Goal: Task Accomplishment & Management: Use online tool/utility

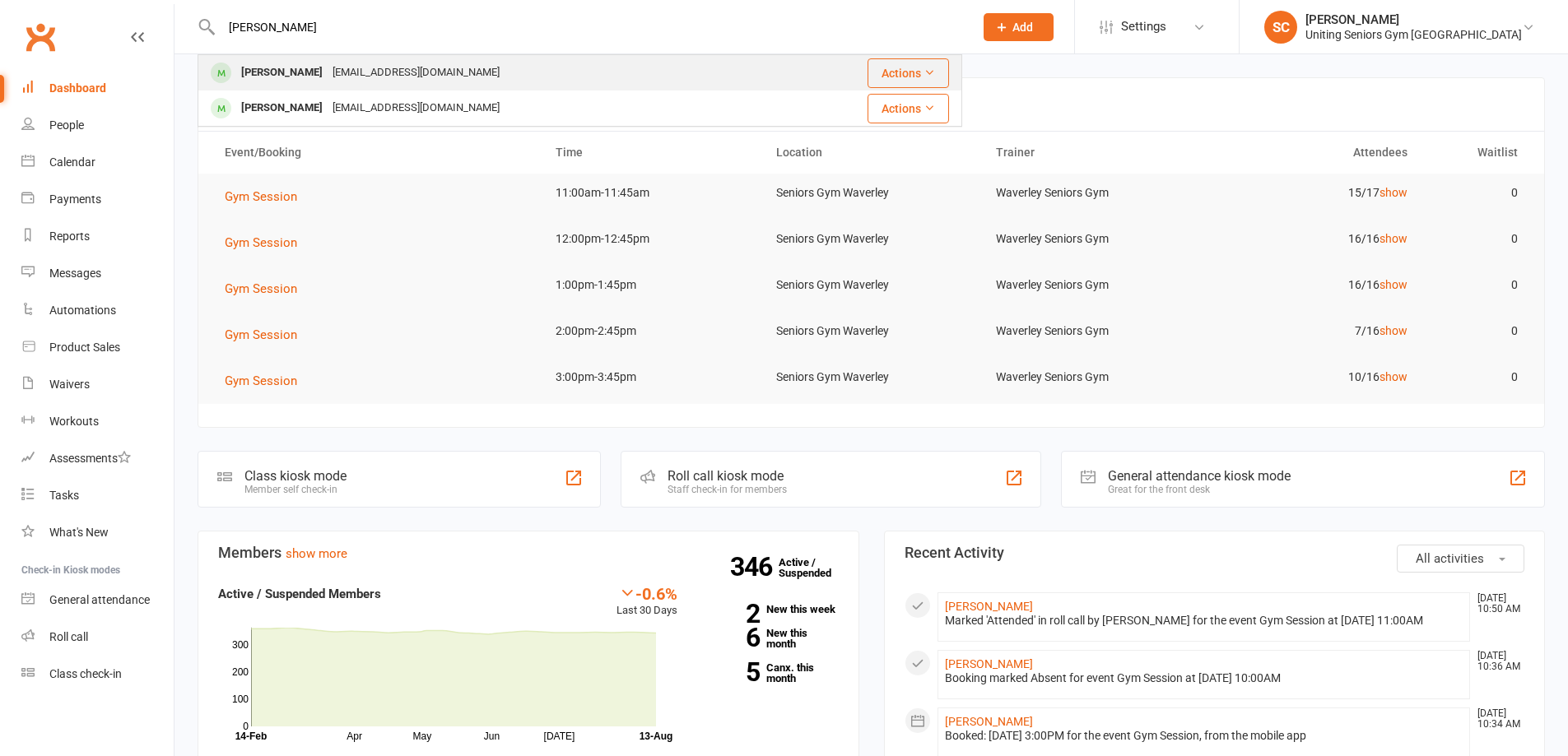
type input "[PERSON_NAME]"
click at [402, 76] on div "[EMAIL_ADDRESS][DOMAIN_NAME]" at bounding box center [416, 73] width 177 height 24
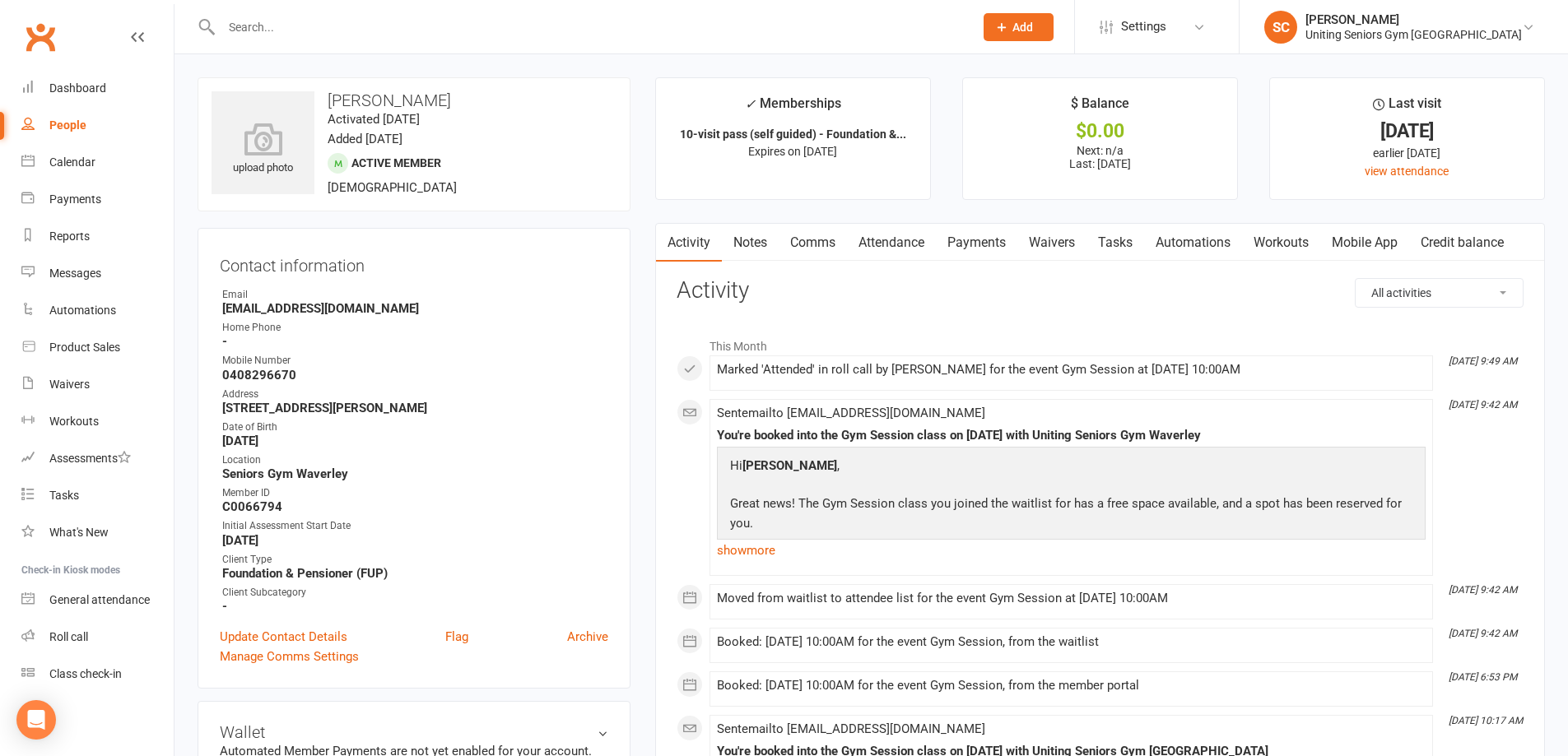
click at [1355, 248] on link "Mobile App" at bounding box center [1364, 242] width 88 height 38
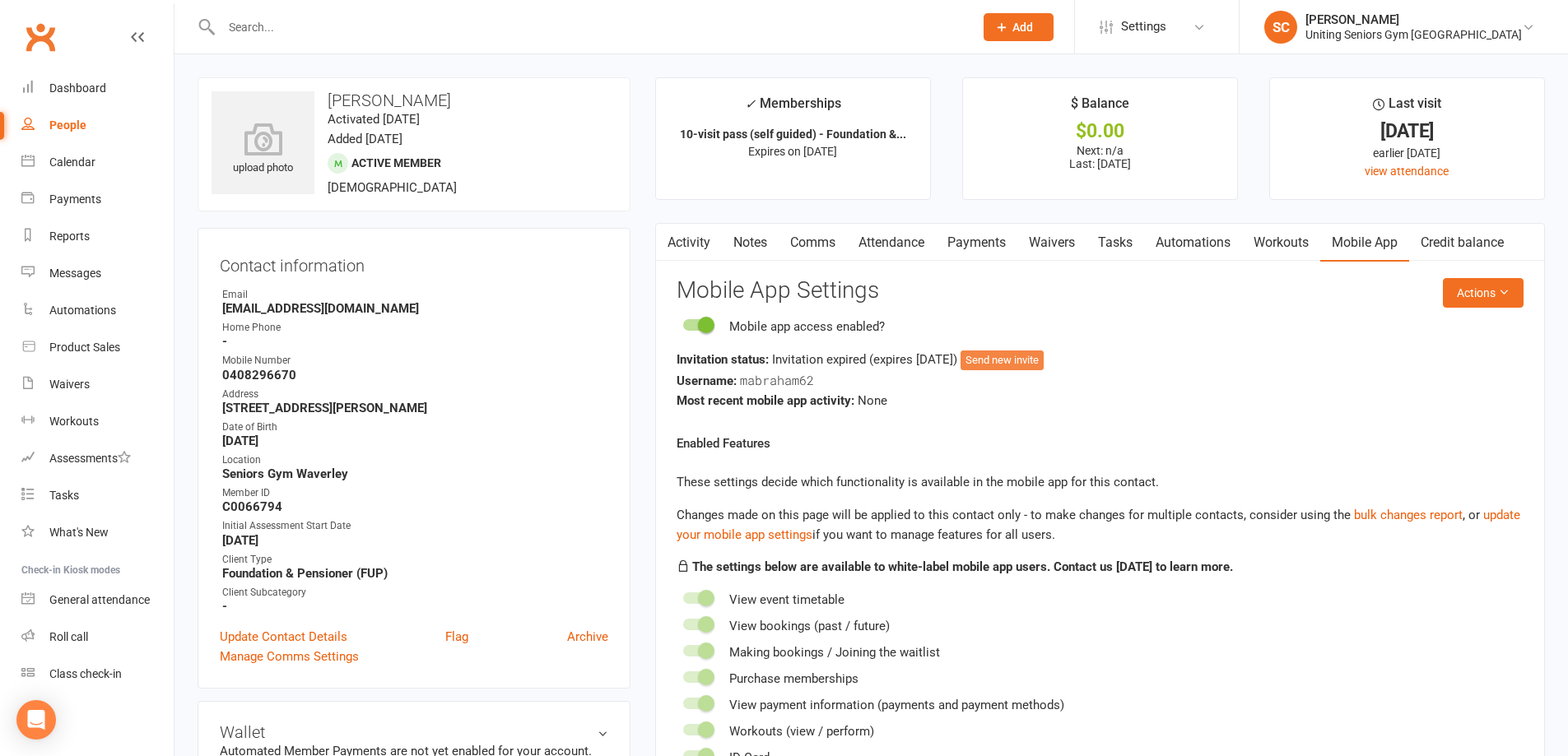
click at [1019, 357] on button "Send new invite" at bounding box center [1003, 361] width 83 height 20
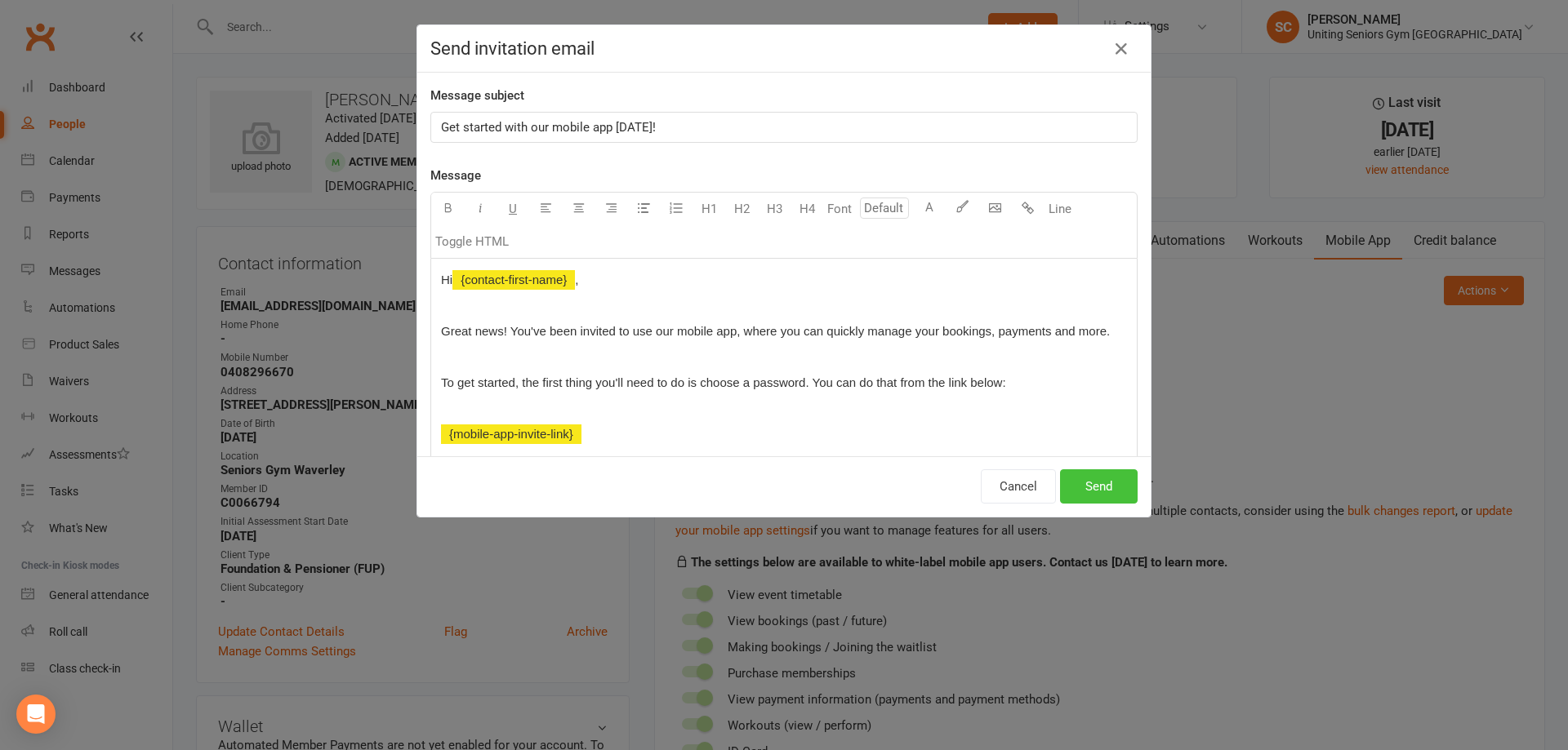
click at [1095, 482] on button "Send" at bounding box center [1098, 486] width 78 height 34
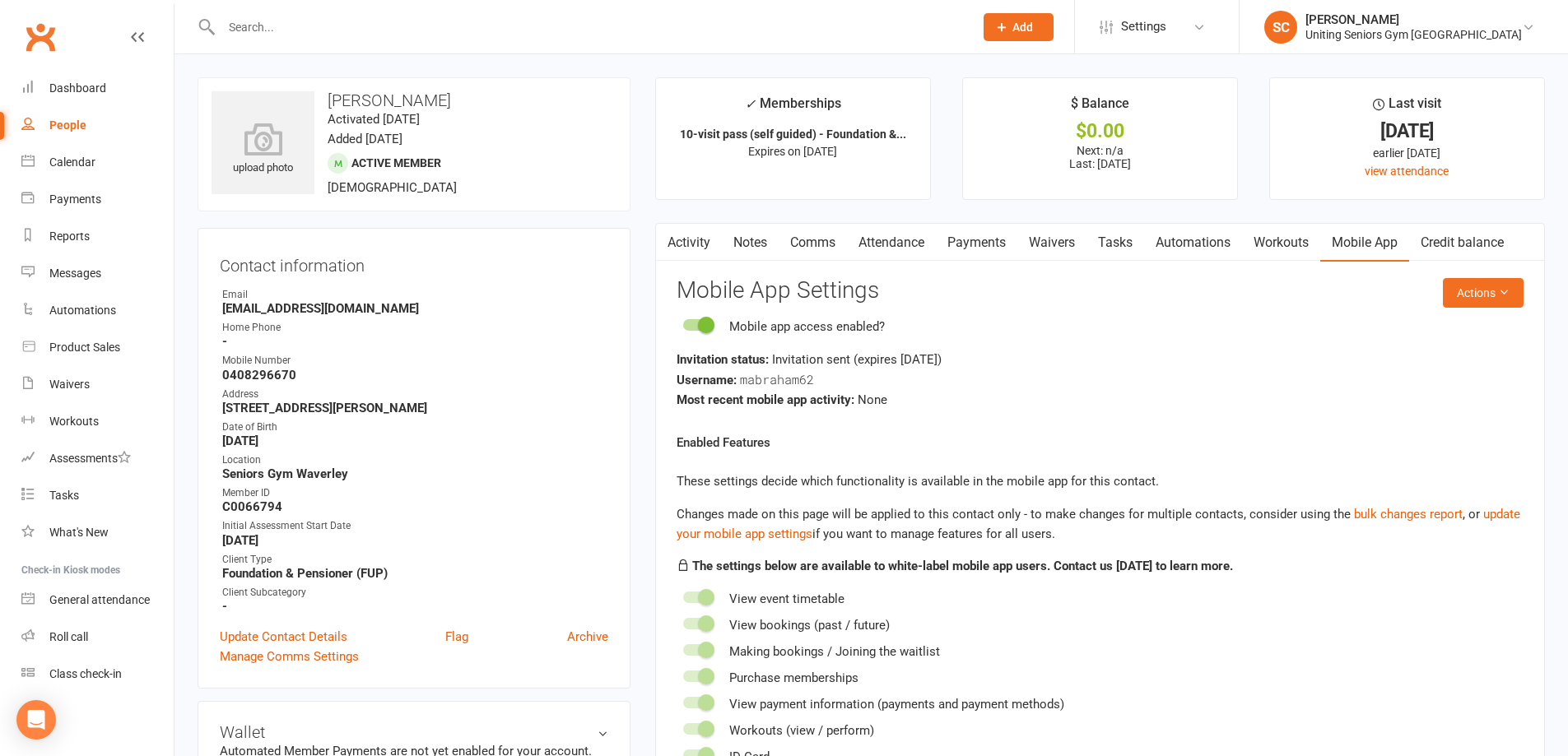
click at [324, 27] on input "text" at bounding box center [589, 27] width 746 height 23
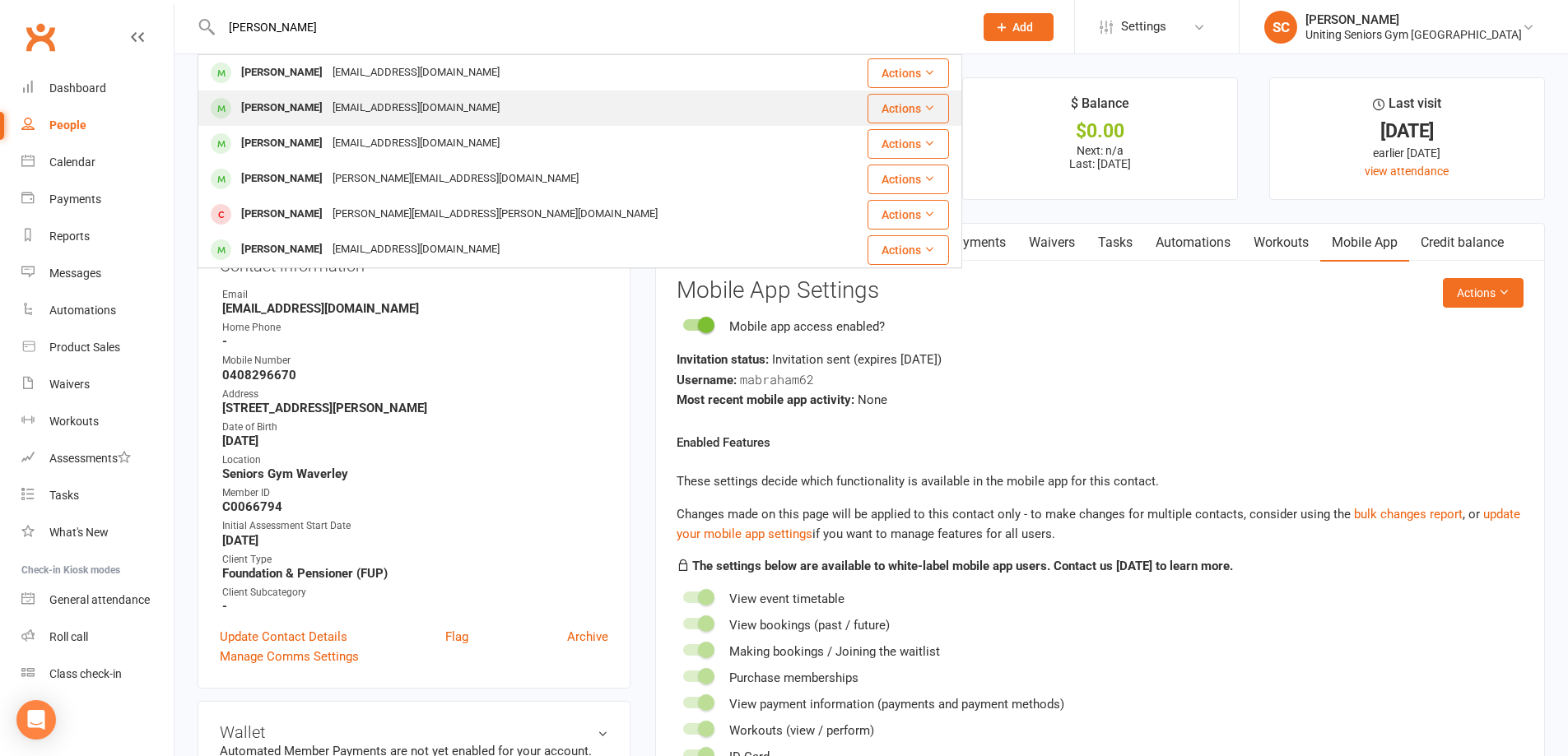
type input "george f"
click at [350, 106] on div "gfleisch@bigpond.net.au" at bounding box center [416, 108] width 177 height 24
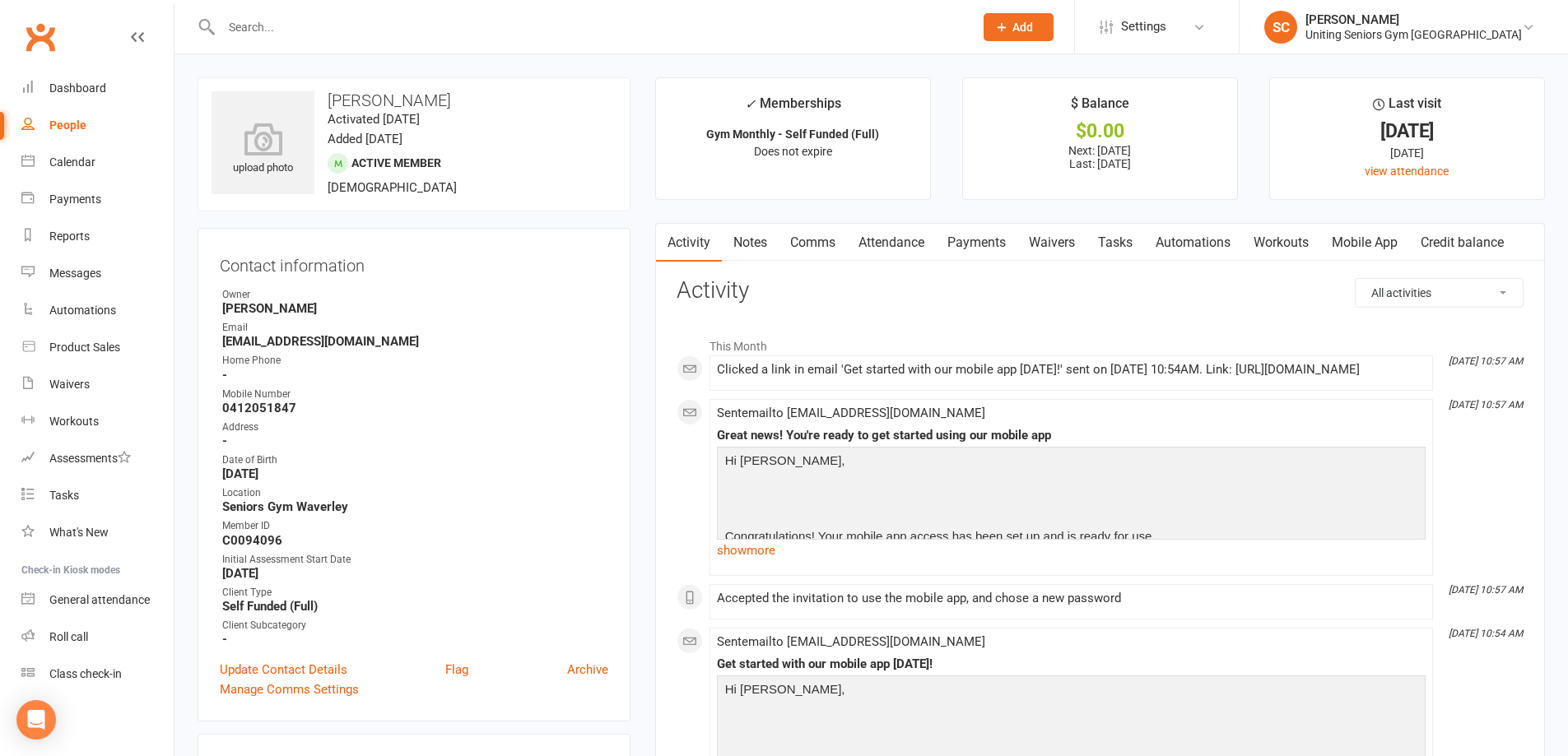
click at [1382, 252] on link "Mobile App" at bounding box center [1364, 242] width 88 height 38
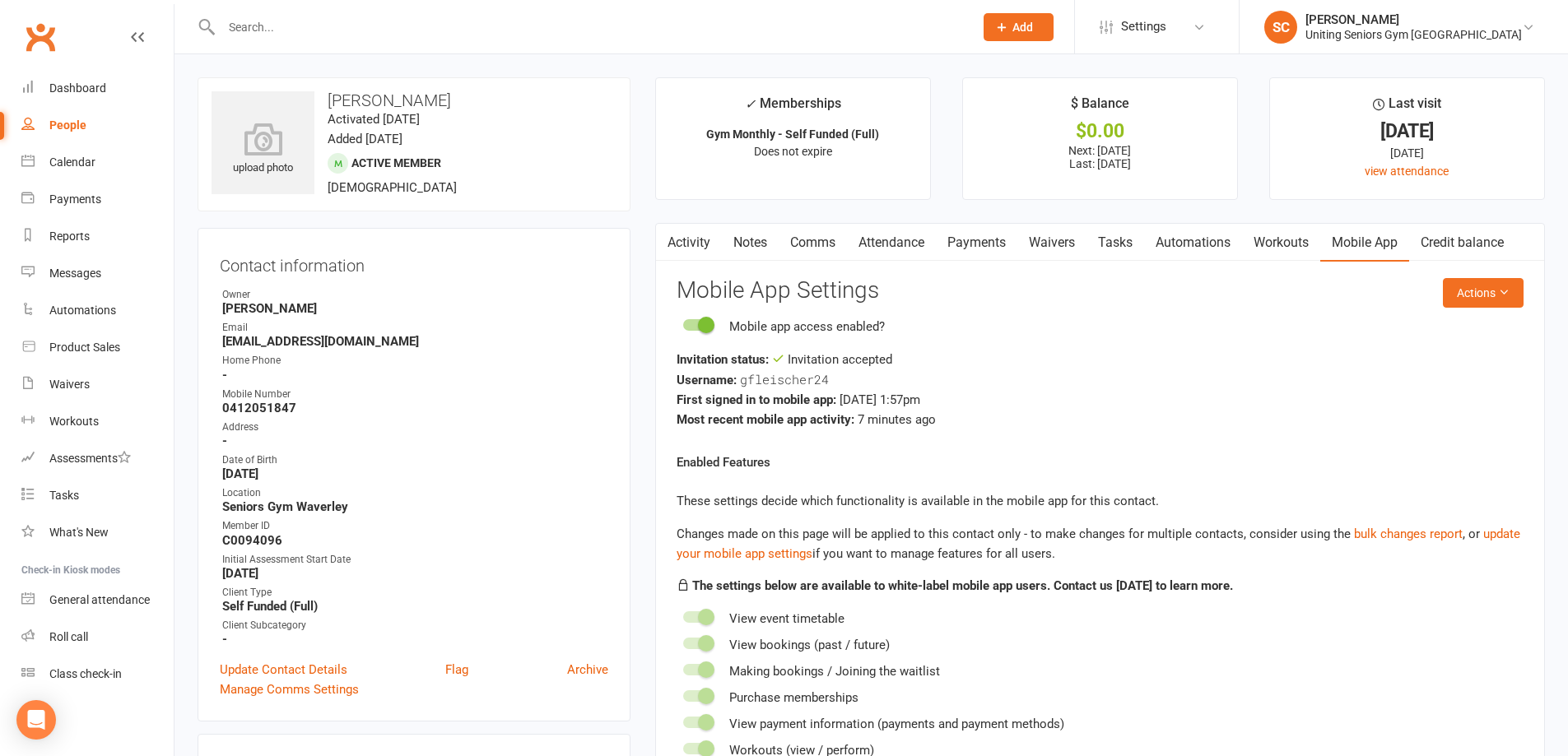
click at [316, 16] on input "text" at bounding box center [589, 27] width 746 height 23
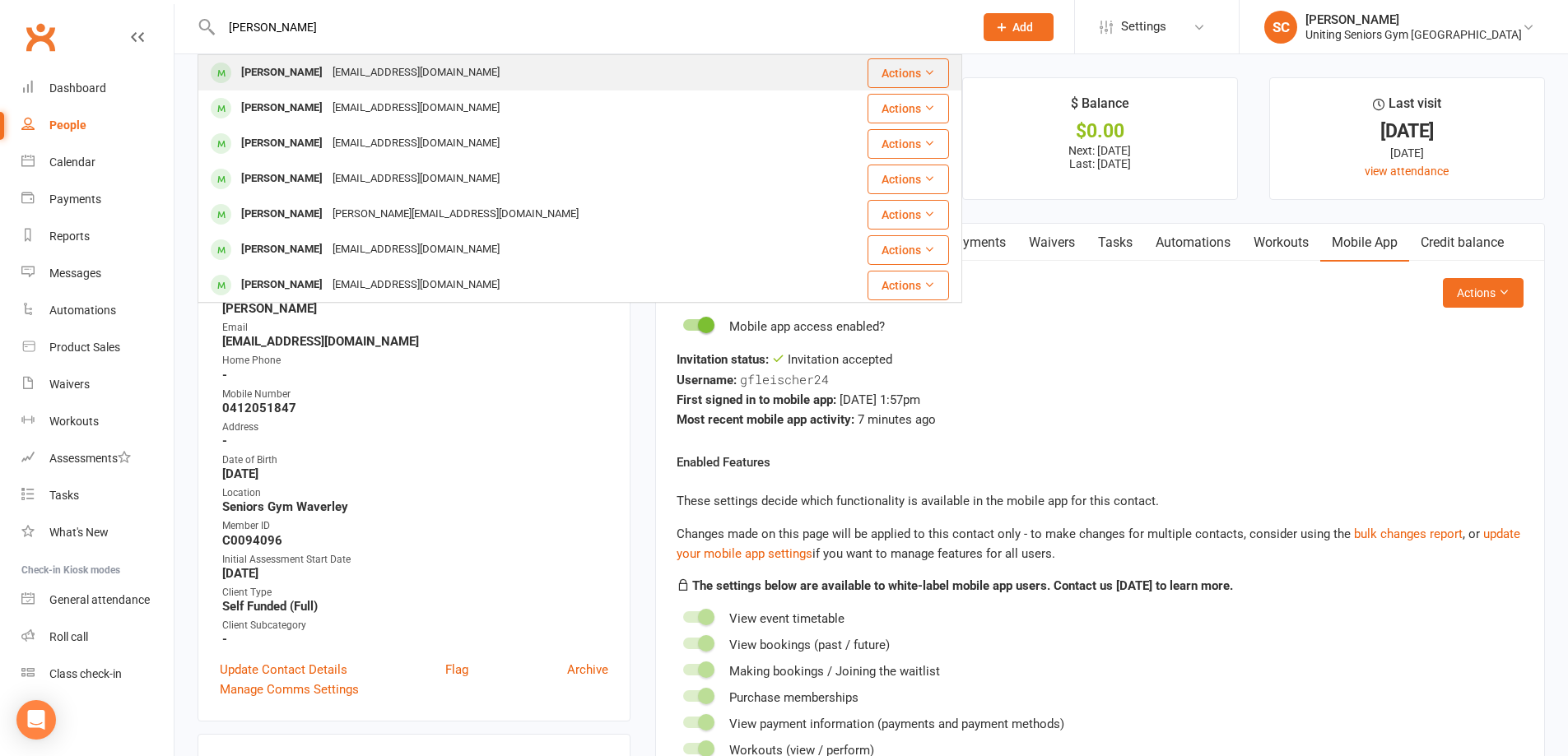
type input "mary abr"
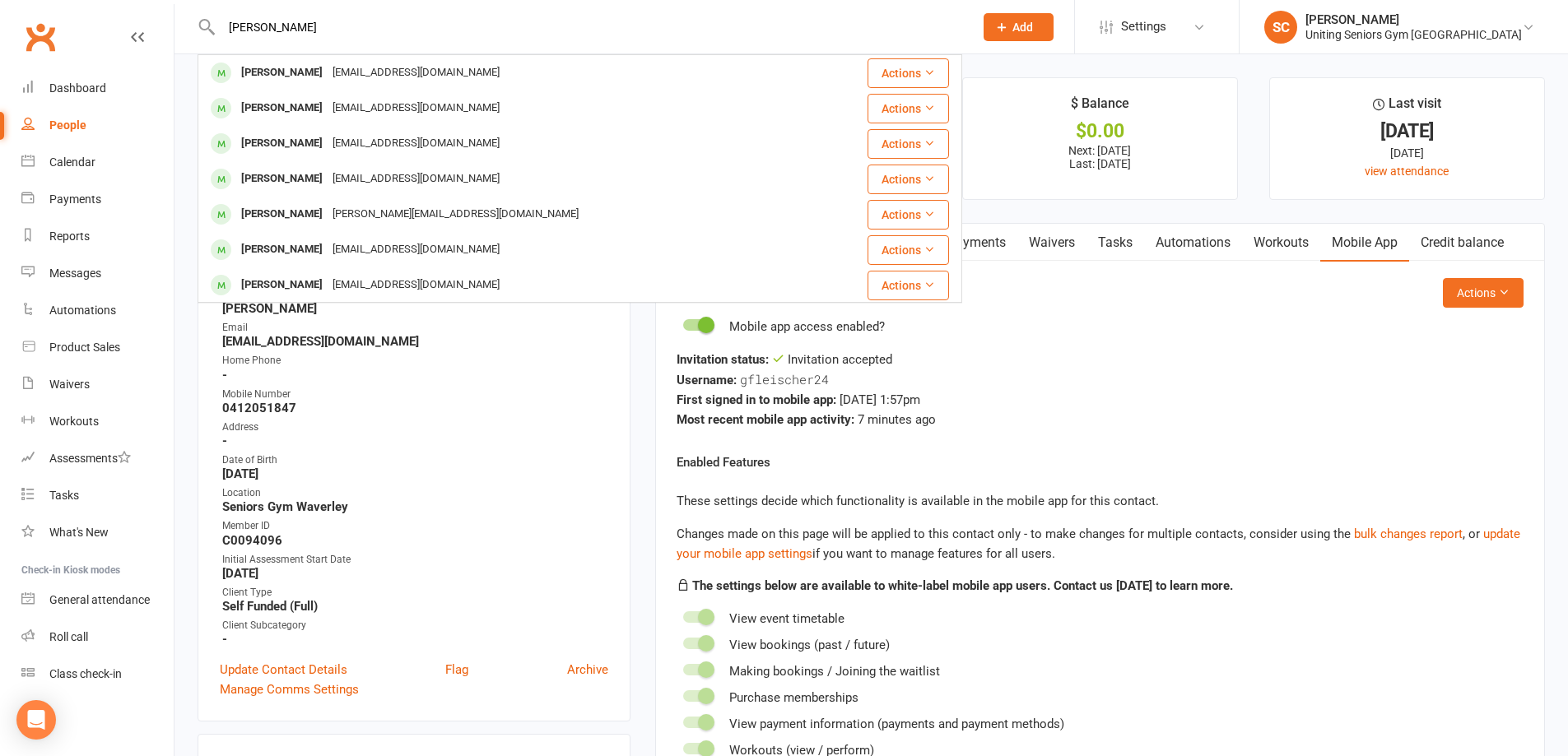
drag, startPoint x: 358, startPoint y: 70, endPoint x: 436, endPoint y: 121, distance: 93.2
click at [359, 70] on div "[EMAIL_ADDRESS][DOMAIN_NAME]" at bounding box center [416, 73] width 177 height 24
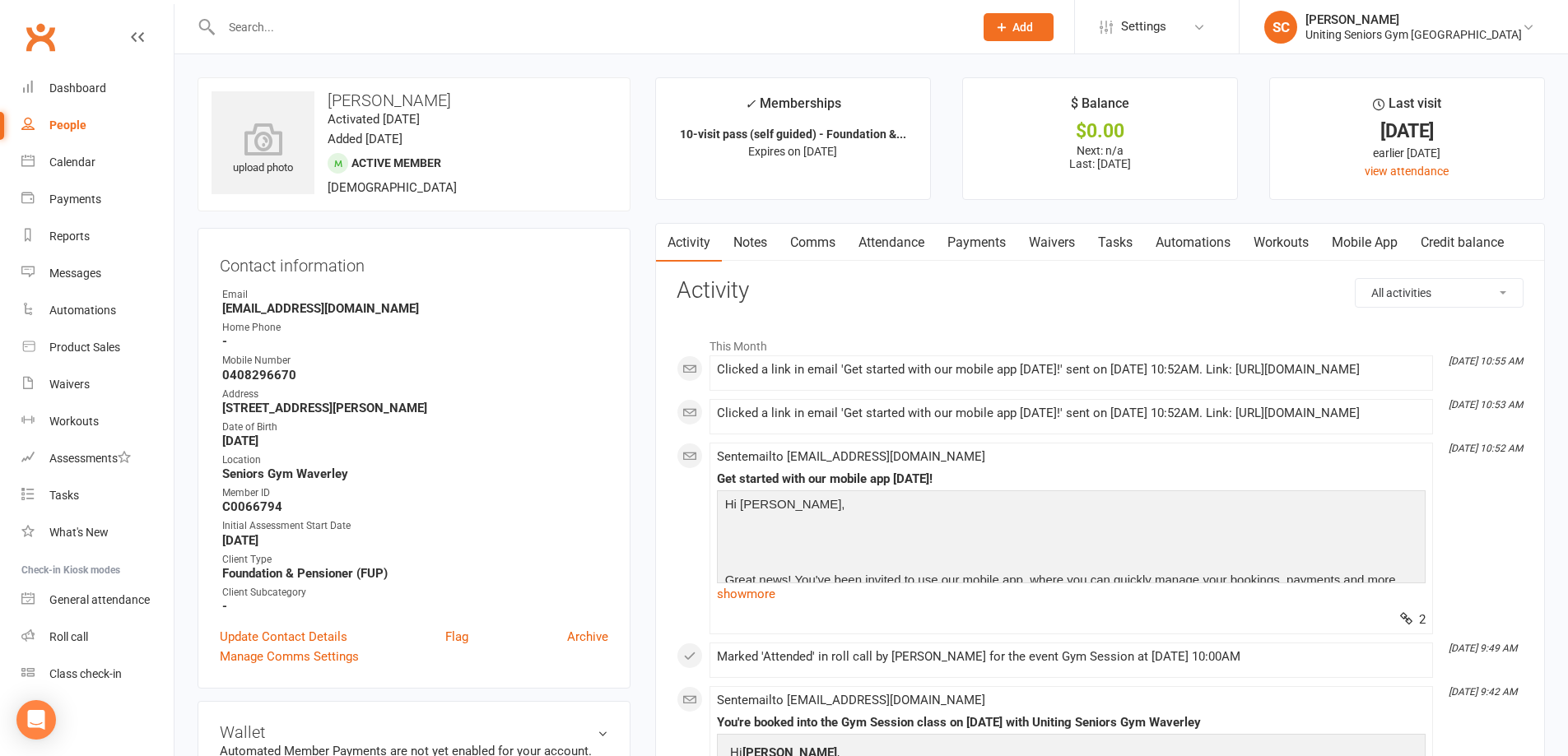
click at [1371, 235] on link "Mobile App" at bounding box center [1364, 242] width 88 height 38
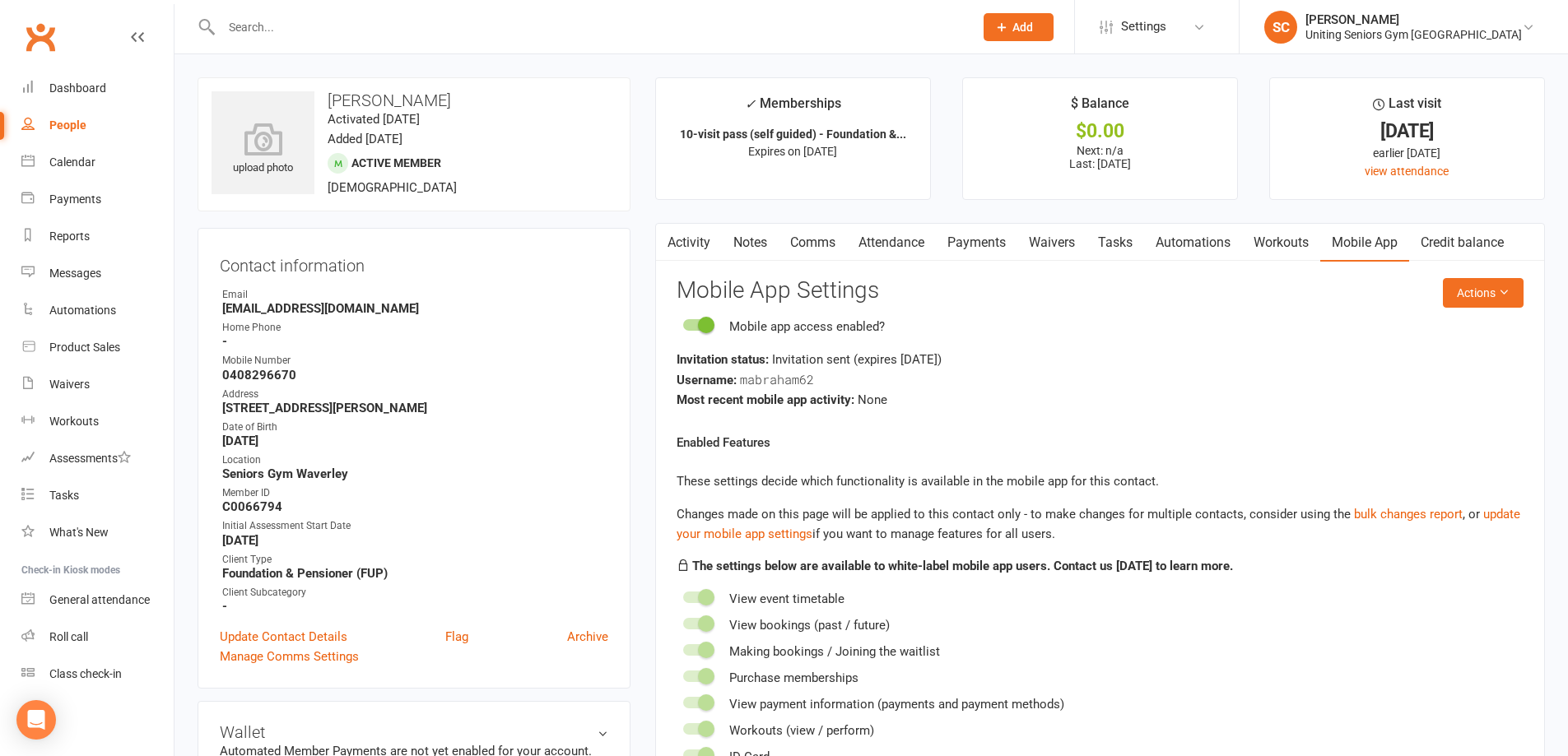
click at [1176, 414] on react-component "Actions Mobile App Settings Mobile app access enabled? Invitation status: Invit…" at bounding box center [1100, 523] width 847 height 489
